Goal: Information Seeking & Learning: Learn about a topic

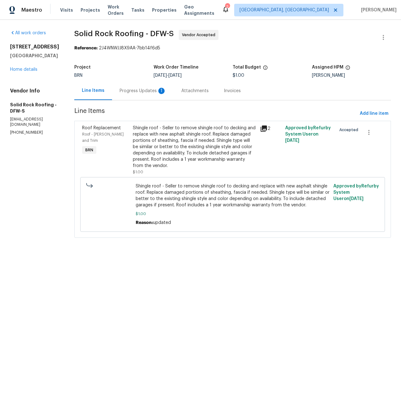
drag, startPoint x: 130, startPoint y: 91, endPoint x: 131, endPoint y: 95, distance: 4.5
click at [129, 91] on div "Progress Updates 1" at bounding box center [142, 91] width 47 height 6
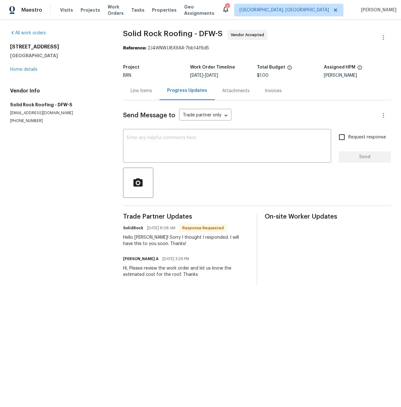
click at [147, 92] on div "Line Items" at bounding box center [140, 91] width 21 height 6
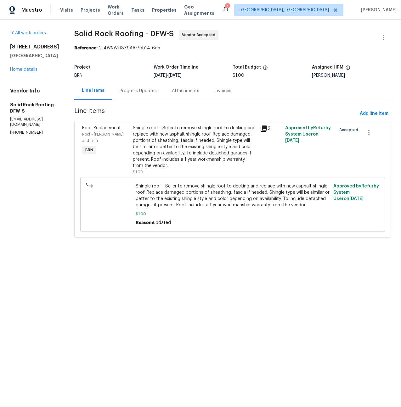
click at [264, 129] on icon at bounding box center [264, 129] width 8 height 8
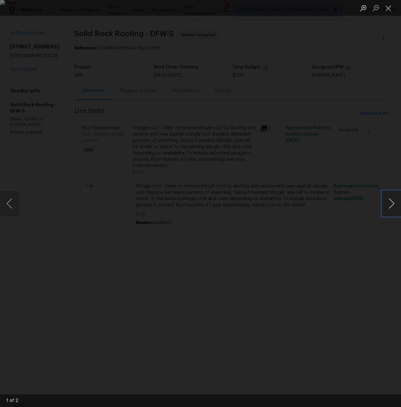
click at [388, 199] on button "Next image" at bounding box center [391, 203] width 19 height 25
drag, startPoint x: 387, startPoint y: 7, endPoint x: 334, endPoint y: 11, distance: 53.9
click at [387, 7] on button "Close lightbox" at bounding box center [388, 8] width 13 height 11
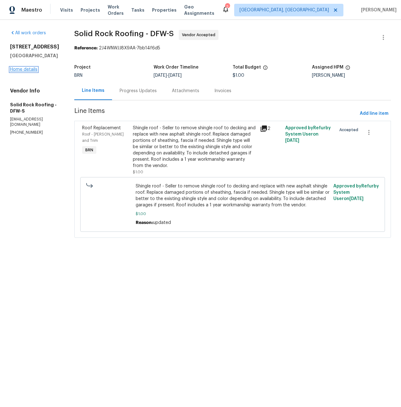
click at [18, 69] on link "Home details" at bounding box center [23, 69] width 27 height 4
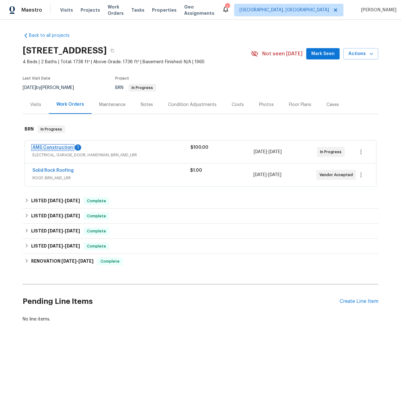
click at [51, 147] on link "AMS Construction" at bounding box center [52, 147] width 41 height 4
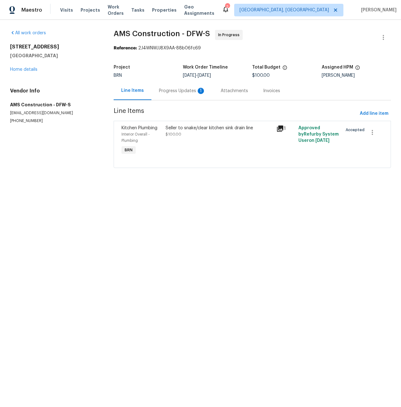
click at [172, 89] on div "Progress Updates 1" at bounding box center [182, 91] width 47 height 6
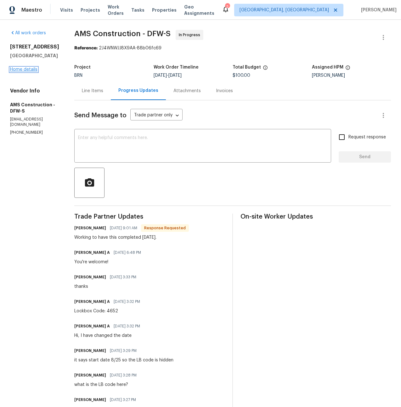
click at [16, 72] on link "Home details" at bounding box center [23, 69] width 27 height 4
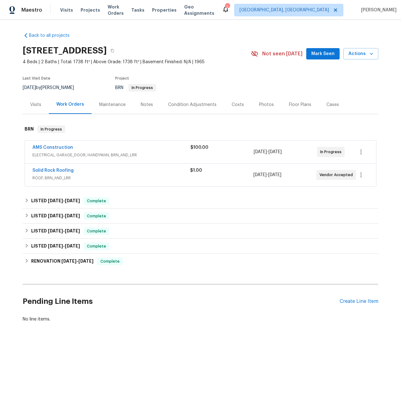
click at [32, 103] on div "Visits" at bounding box center [35, 105] width 11 height 6
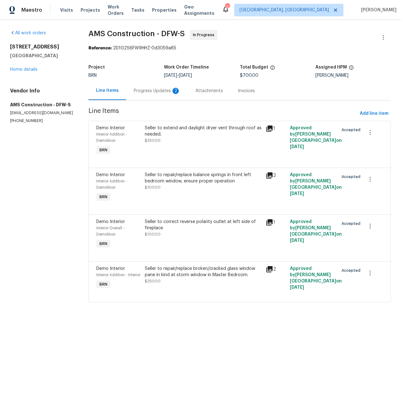
click at [150, 91] on div "Progress Updates 2" at bounding box center [157, 91] width 47 height 6
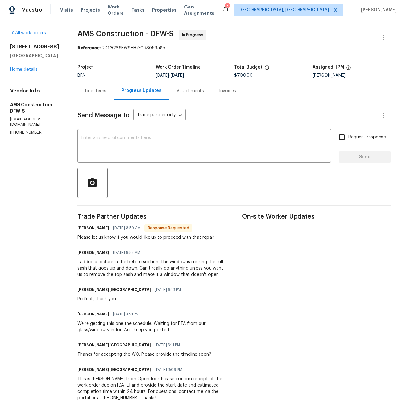
click at [105, 92] on div "Line Items" at bounding box center [95, 91] width 21 height 6
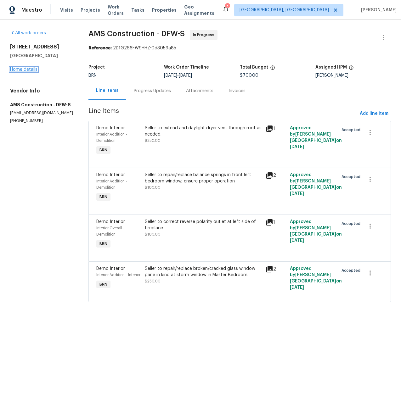
click at [21, 69] on link "Home details" at bounding box center [23, 69] width 27 height 4
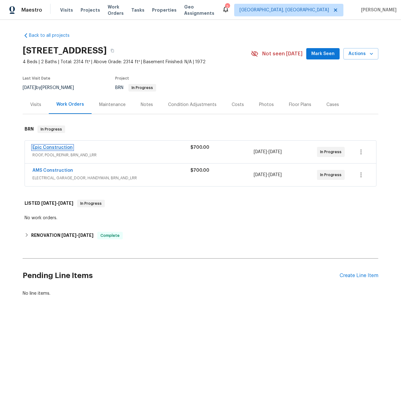
click at [56, 147] on link "Epic Construction" at bounding box center [52, 147] width 40 height 4
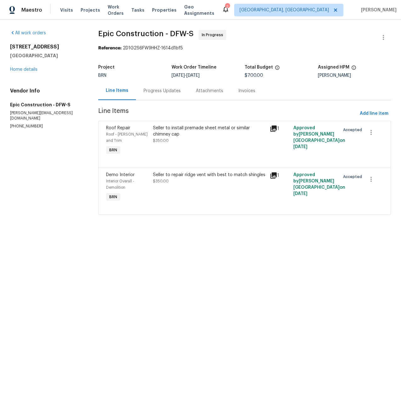
click at [173, 91] on div "Progress Updates" at bounding box center [161, 91] width 37 height 6
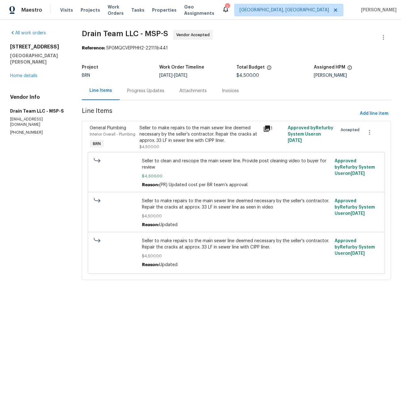
click at [148, 92] on div "Progress Updates" at bounding box center [145, 91] width 37 height 6
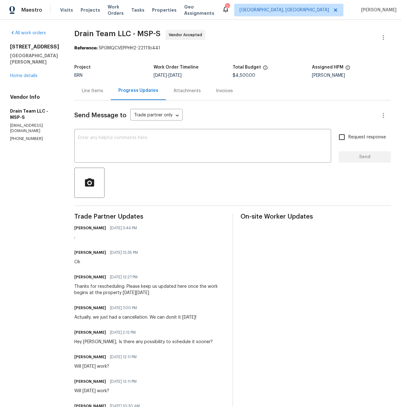
click at [82, 89] on div "Line Items" at bounding box center [92, 91] width 21 height 6
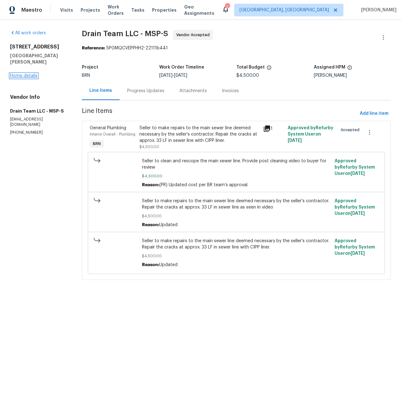
click at [30, 74] on link "Home details" at bounding box center [23, 76] width 27 height 4
